Goal: Task Accomplishment & Management: Manage account settings

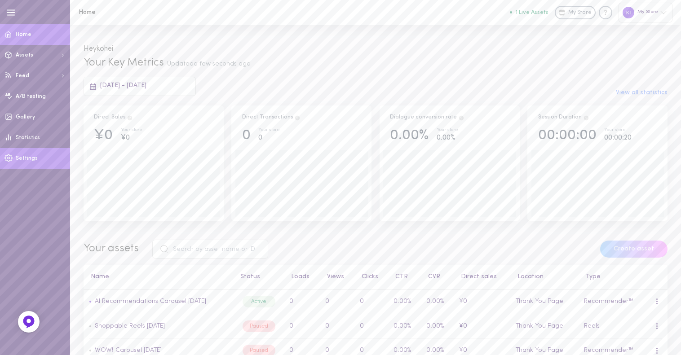
click at [48, 156] on link "Settings" at bounding box center [35, 158] width 70 height 21
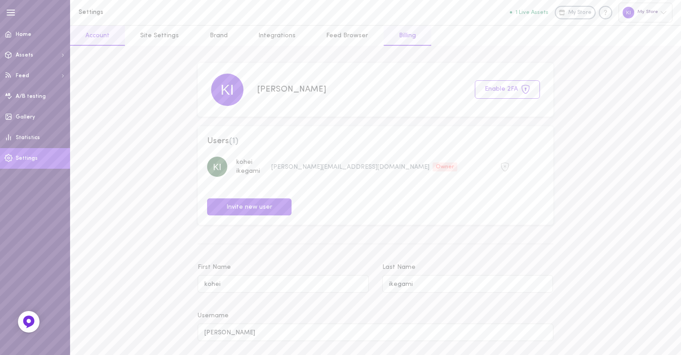
click at [384, 44] on link "Billing" at bounding box center [407, 36] width 48 height 20
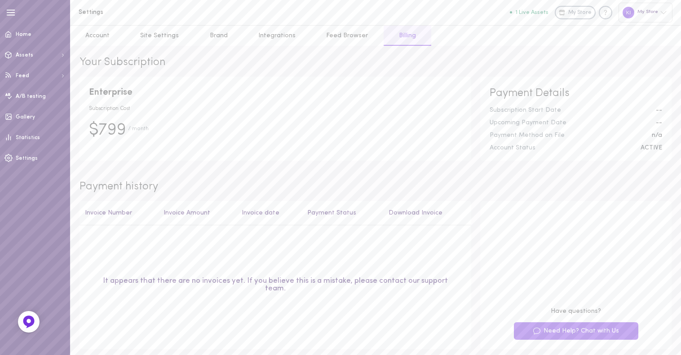
scroll to position [4, 0]
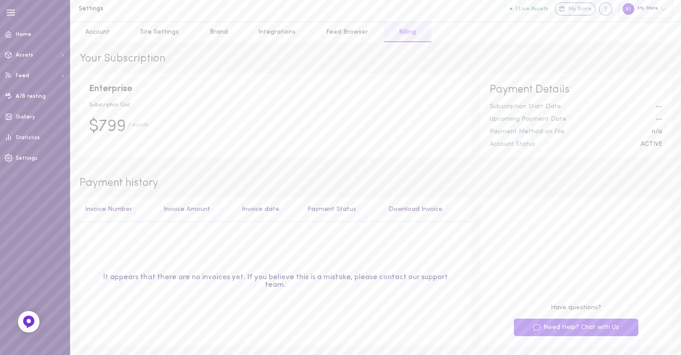
click at [322, 212] on th "Payment Status" at bounding box center [342, 210] width 81 height 25
click at [421, 204] on th "Download Invoice" at bounding box center [427, 210] width 88 height 25
click at [351, 200] on th "Payment Status" at bounding box center [342, 210] width 81 height 25
